Goal: Task Accomplishment & Management: Manage account settings

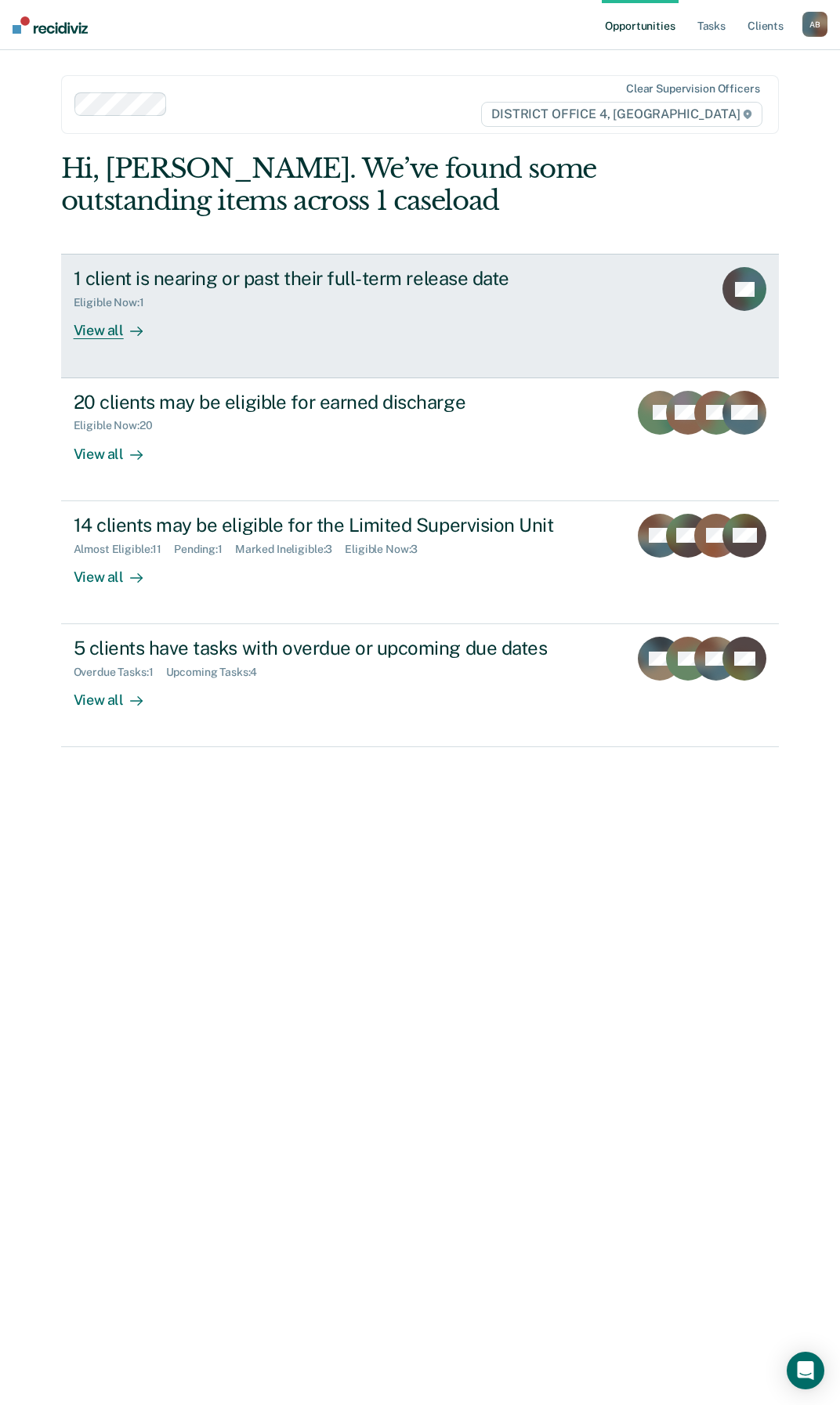
click at [105, 326] on div "View all" at bounding box center [117, 325] width 88 height 31
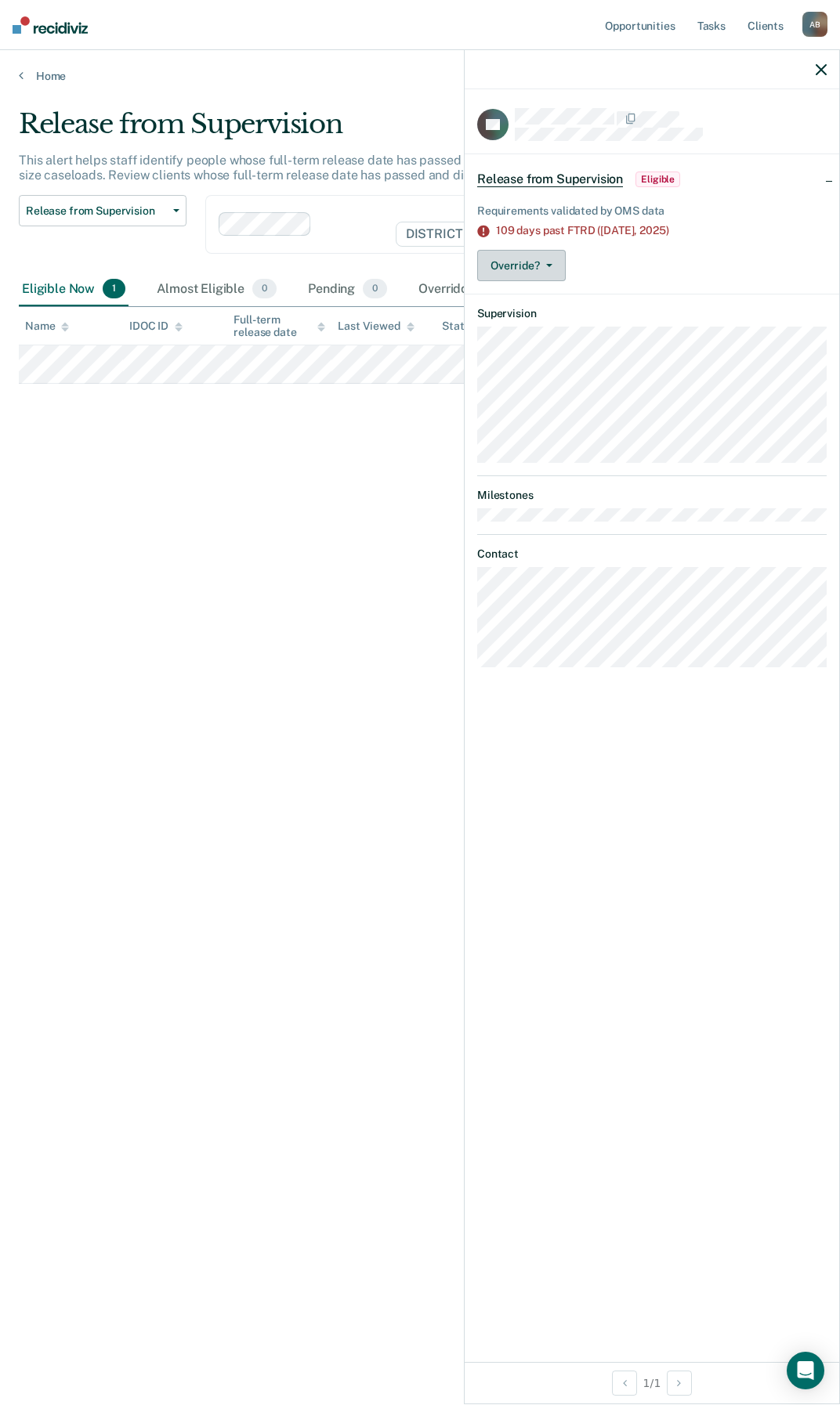
click at [551, 264] on icon "button" at bounding box center [549, 265] width 6 height 3
click at [536, 257] on button "Override?" at bounding box center [521, 265] width 88 height 31
click at [501, 267] on button "Override?" at bounding box center [521, 265] width 88 height 31
click at [539, 328] on button "[PERSON_NAME]" at bounding box center [553, 328] width 151 height 25
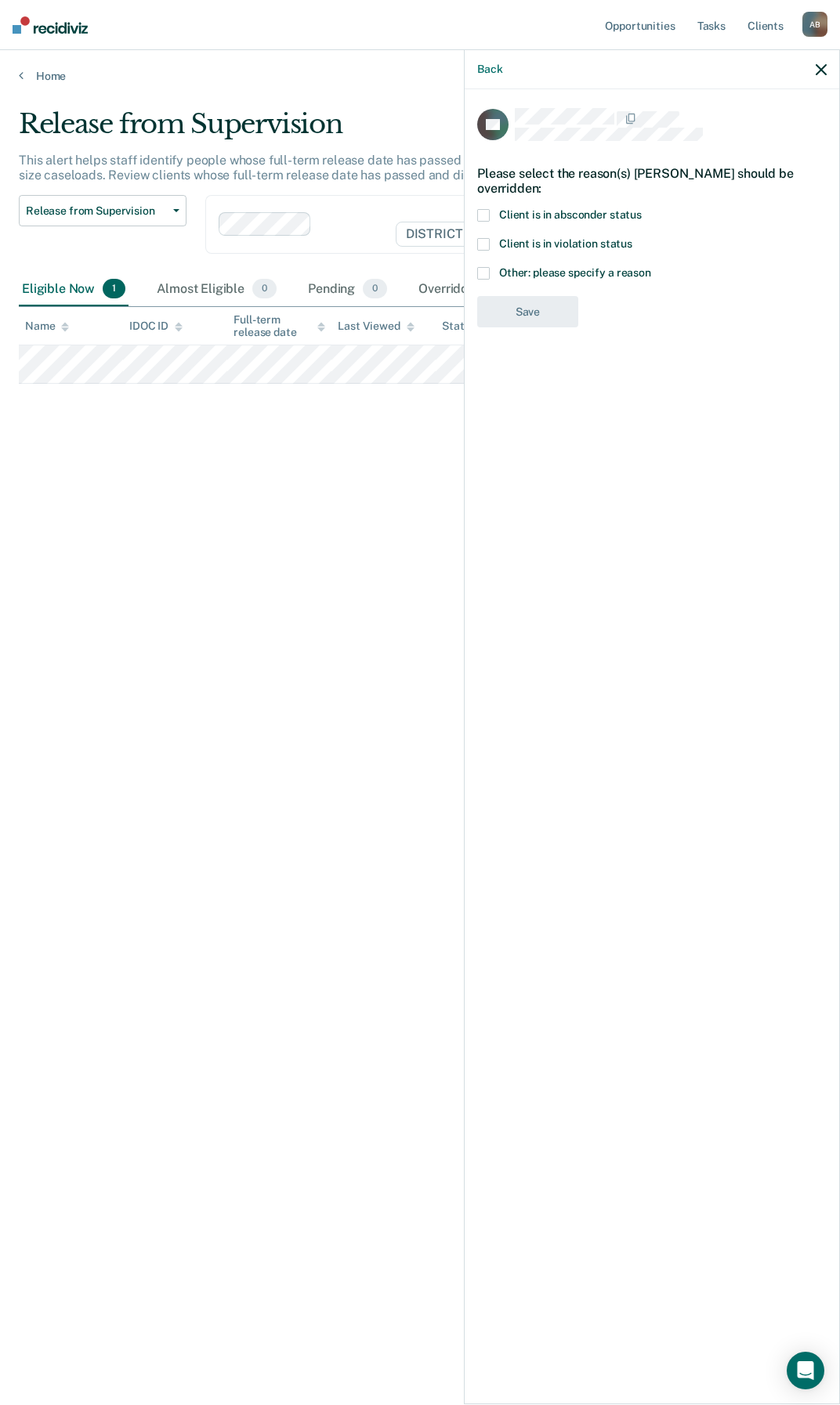
click at [488, 241] on span at bounding box center [483, 244] width 13 height 13
click at [530, 389] on button "Save" at bounding box center [527, 375] width 101 height 32
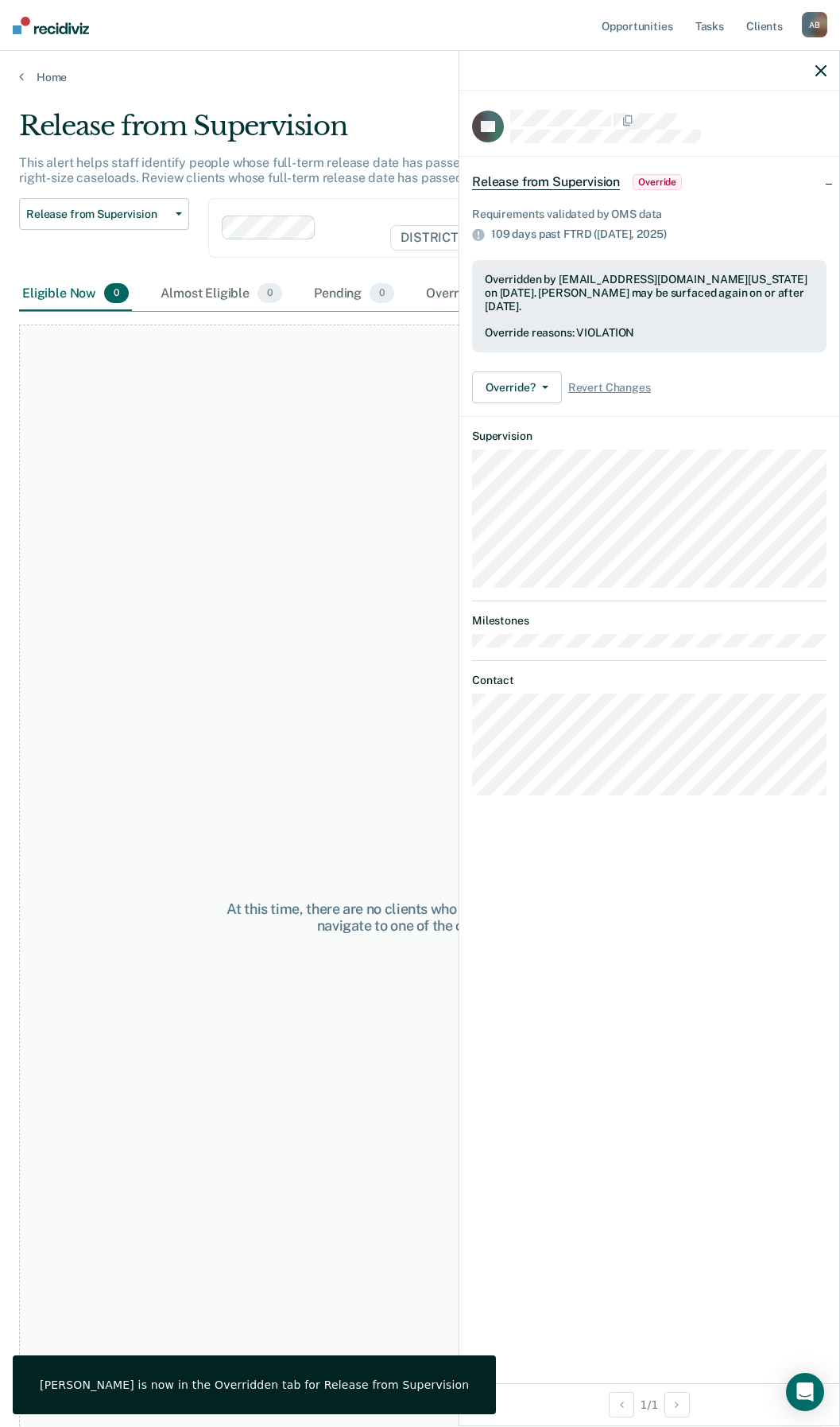
click at [814, 73] on div at bounding box center [649, 71] width 380 height 39
click at [820, 69] on icon "button" at bounding box center [820, 70] width 11 height 11
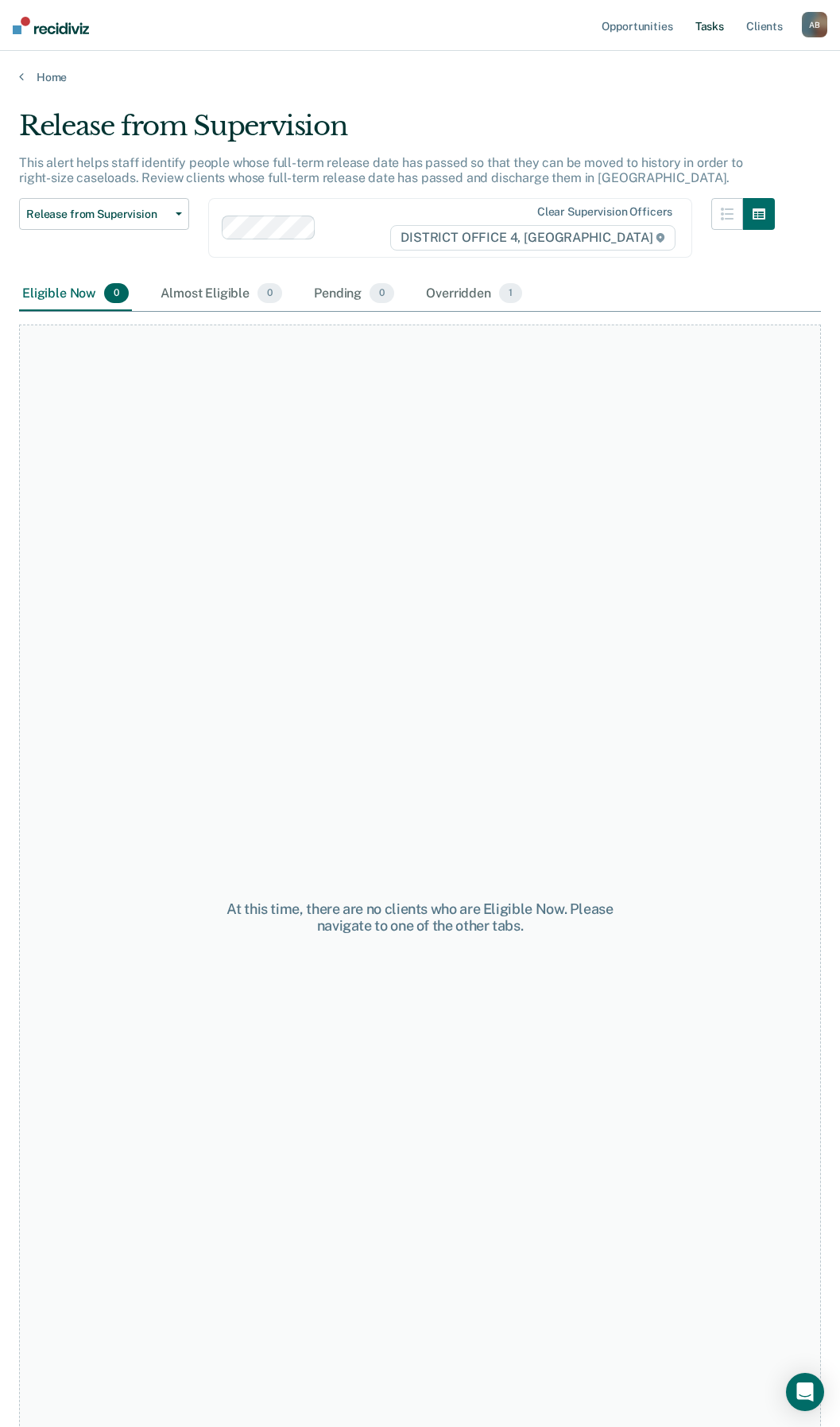
click at [712, 26] on link "Tasks" at bounding box center [710, 26] width 35 height 51
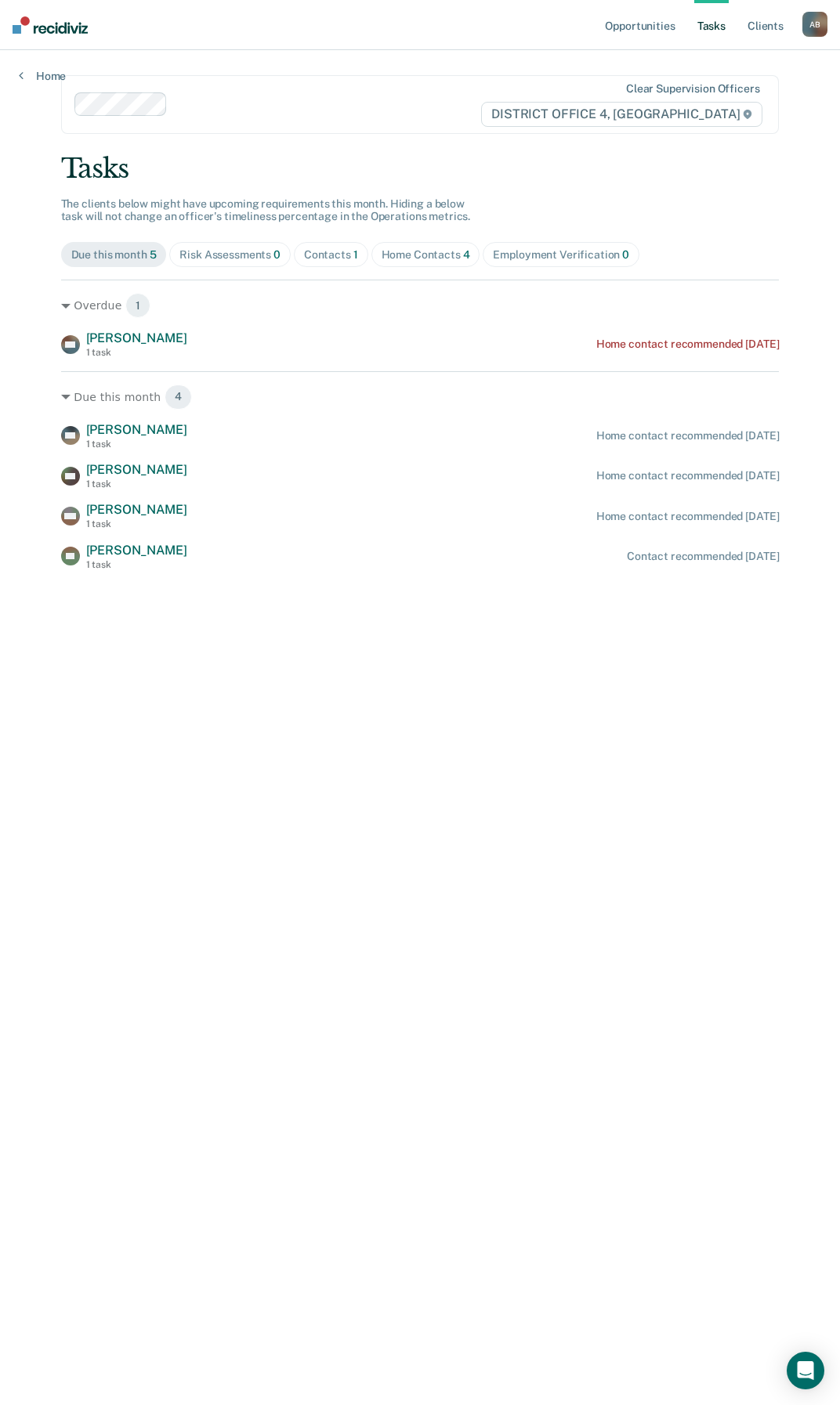
click at [331, 253] on div "Contacts 1" at bounding box center [331, 255] width 54 height 14
